Goal: Task Accomplishment & Management: Use online tool/utility

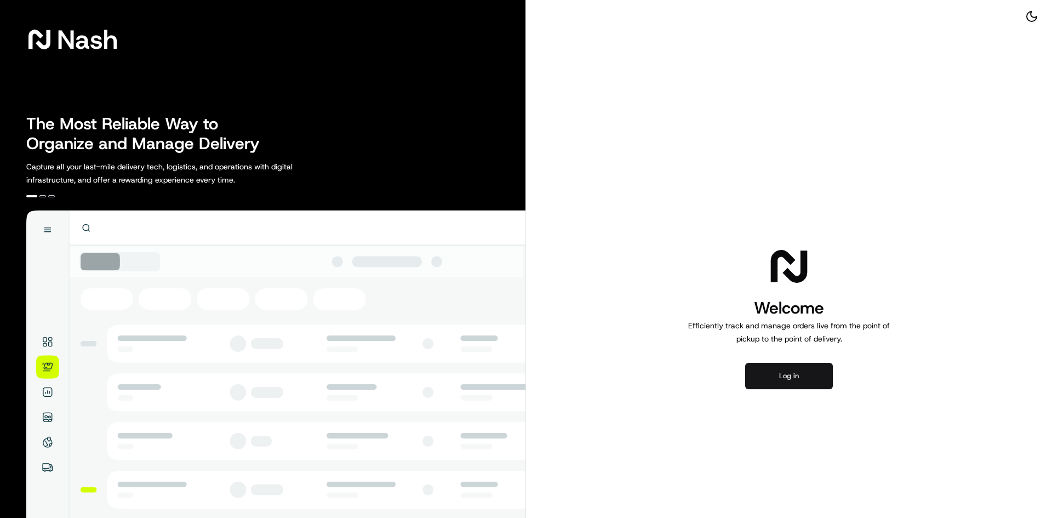
click at [793, 379] on button "Log in" at bounding box center [789, 376] width 88 height 26
